Goal: Task Accomplishment & Management: Manage account settings

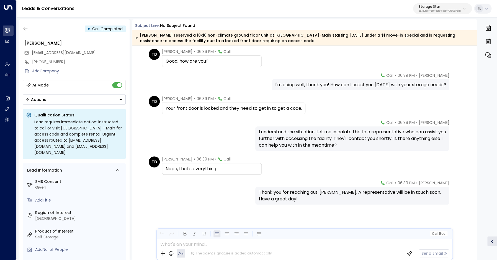
scroll to position [52, 0]
click at [47, 62] on div "[PHONE_NUMBER]" at bounding box center [79, 62] width 94 height 6
drag, startPoint x: 35, startPoint y: 62, endPoint x: 60, endPoint y: 62, distance: 24.4
click at [60, 62] on input "**********" at bounding box center [78, 62] width 92 height 6
click at [80, 64] on input "**********" at bounding box center [78, 62] width 92 height 6
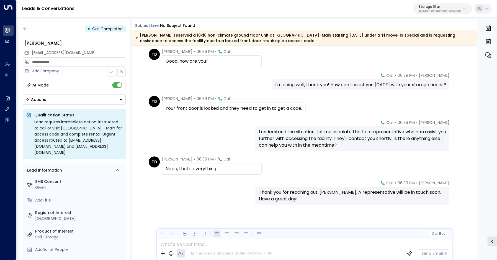
click at [80, 64] on input "**********" at bounding box center [78, 62] width 92 height 6
click at [28, 28] on icon "button" at bounding box center [26, 29] width 6 height 6
click at [25, 29] on icon "button" at bounding box center [26, 29] width 6 height 6
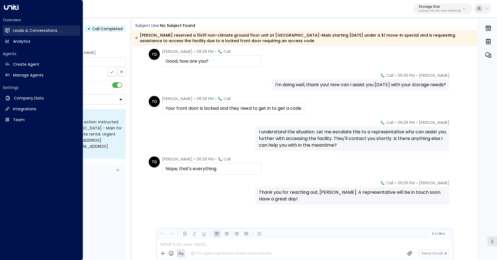
click at [11, 32] on link "Leads & Conversations Leads & Conversations" at bounding box center [41, 30] width 77 height 10
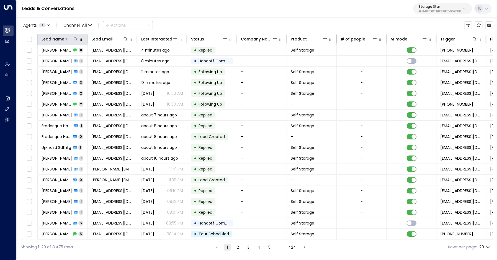
click at [76, 39] on icon at bounding box center [75, 39] width 4 height 4
type input "*****"
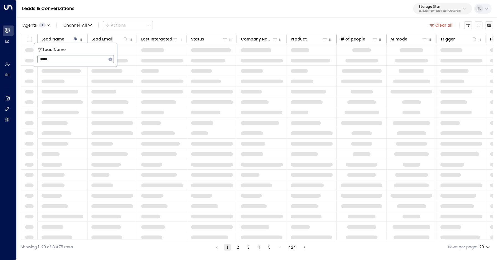
click at [207, 17] on div "Leads & Conversations Storage Star bc340fee-f559-48fc-84eb-70f3f6817ad8" at bounding box center [257, 8] width 481 height 17
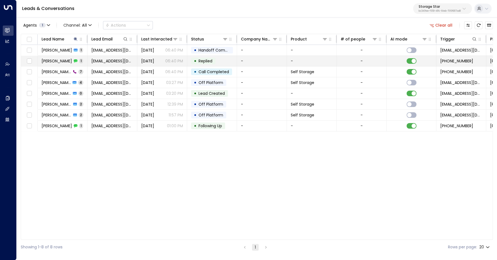
click at [47, 63] on span "[PERSON_NAME]" at bounding box center [57, 61] width 30 height 6
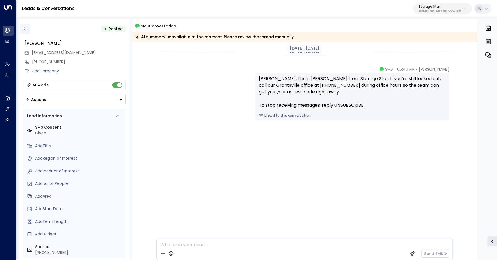
click at [22, 30] on button "button" at bounding box center [25, 29] width 10 height 10
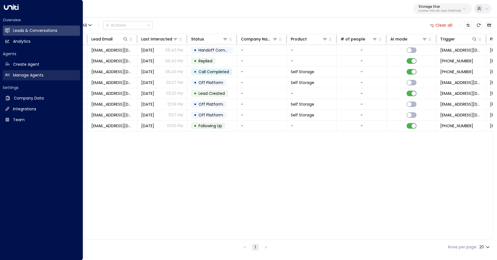
click at [21, 75] on h2 "Manage Agents" at bounding box center [28, 75] width 30 height 6
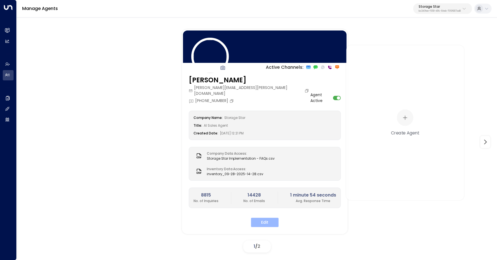
click at [266, 217] on button "Edit" at bounding box center [265, 221] width 28 height 9
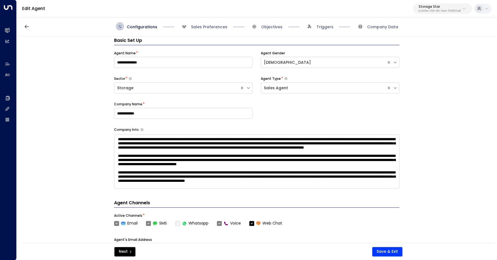
scroll to position [8, 0]
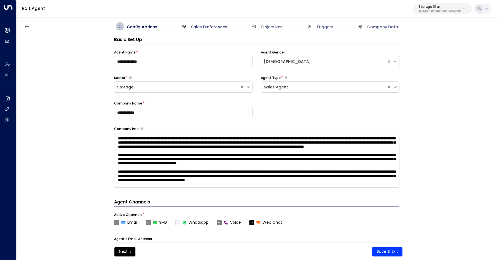
click at [197, 25] on span "Sales Preferences" at bounding box center [209, 27] width 36 height 6
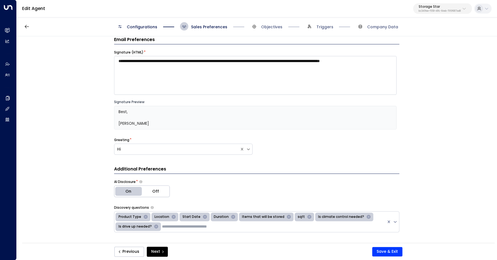
scroll to position [0, 0]
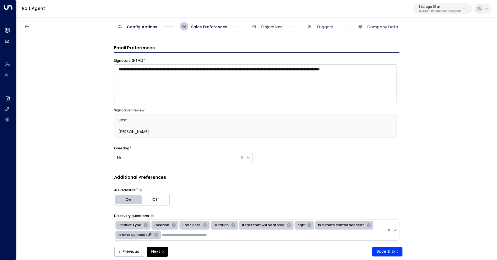
click at [268, 28] on span "Objectives" at bounding box center [271, 27] width 21 height 6
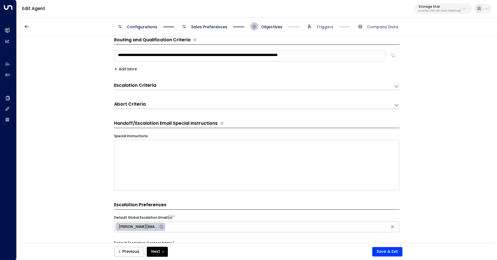
scroll to position [8, 0]
click at [384, 89] on div "Escalation Criteria Reset" at bounding box center [254, 85] width 280 height 7
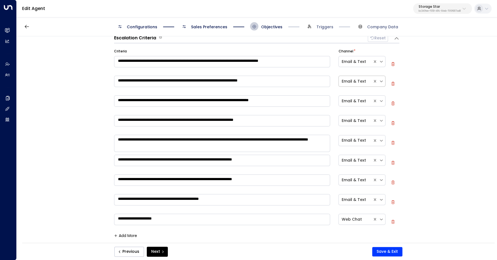
scroll to position [49, 0]
